Goal: Information Seeking & Learning: Learn about a topic

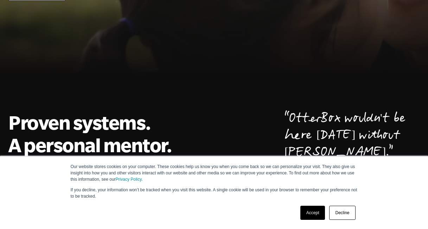
scroll to position [242, 0]
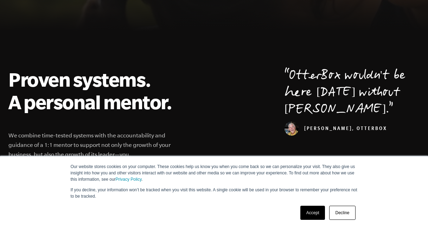
click at [317, 217] on link "Accept" at bounding box center [312, 212] width 25 height 14
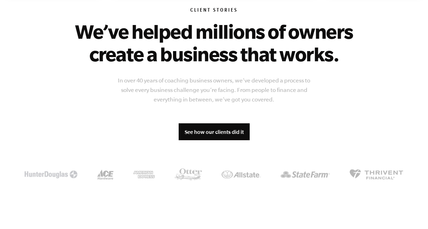
scroll to position [558, 0]
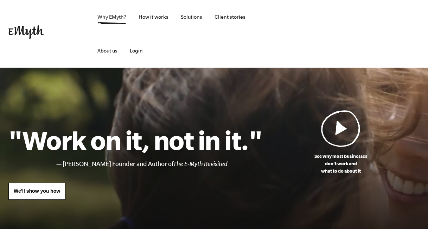
click at [102, 18] on link "Why EMyth?" at bounding box center [112, 17] width 40 height 34
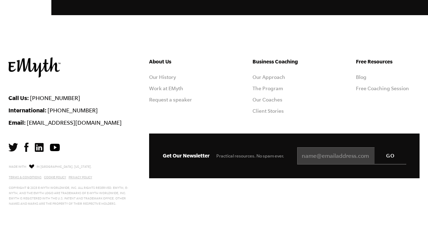
scroll to position [2329, 0]
click at [168, 77] on link "Our History" at bounding box center [162, 77] width 27 height 6
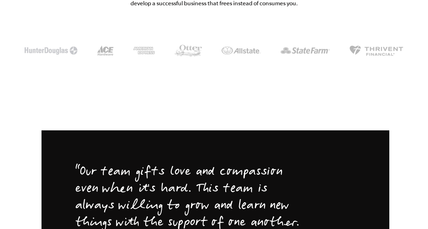
scroll to position [1288, 0]
